Goal: Navigation & Orientation: Go to known website

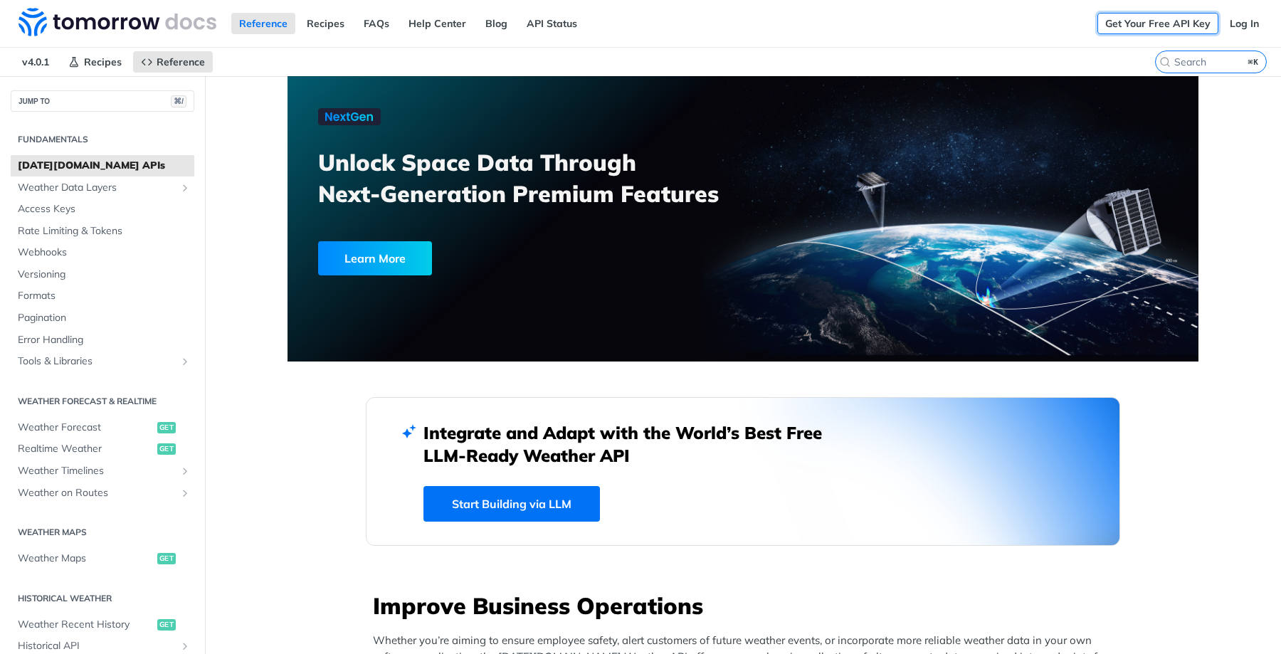
click at [1186, 25] on link "Get Your Free API Key" at bounding box center [1157, 23] width 121 height 21
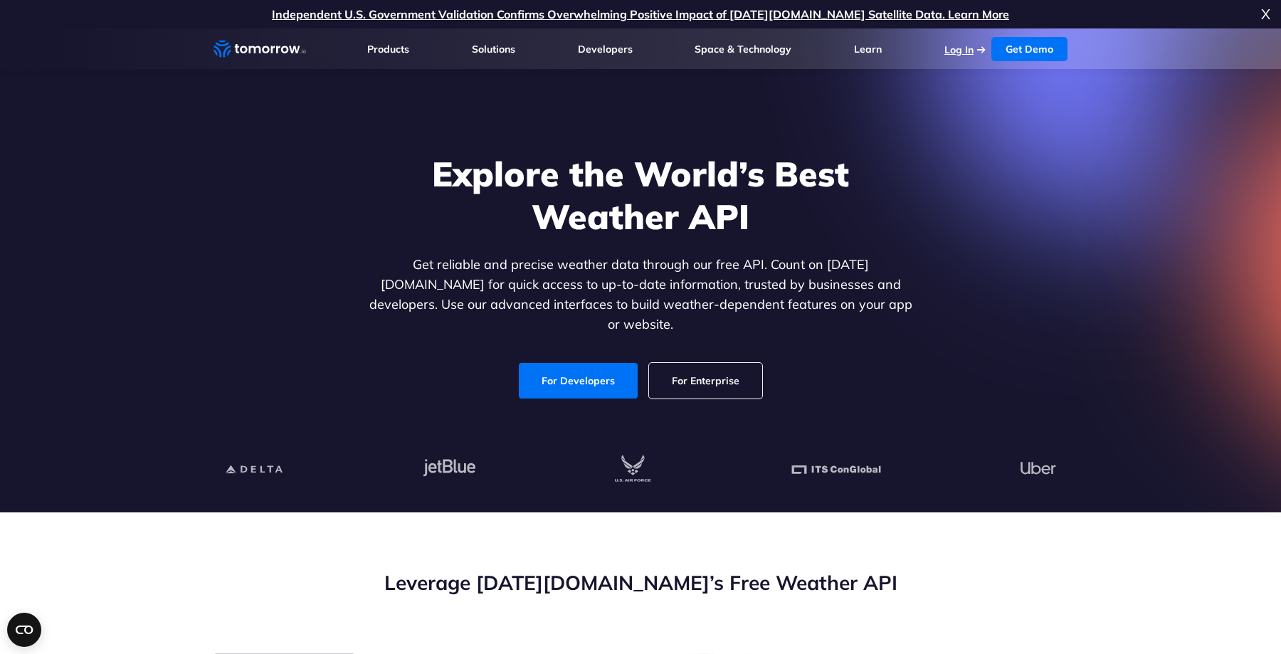
click at [960, 51] on link "Log In" at bounding box center [958, 49] width 29 height 13
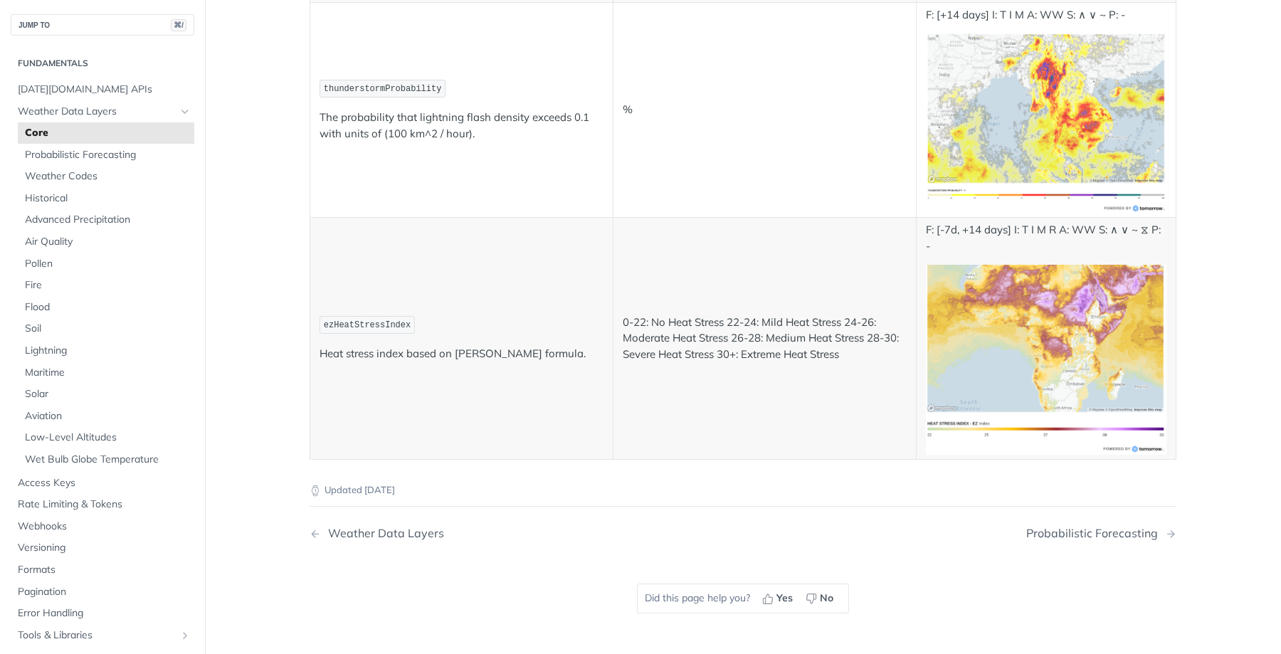
scroll to position [7503, 0]
